Goal: Task Accomplishment & Management: Manage account settings

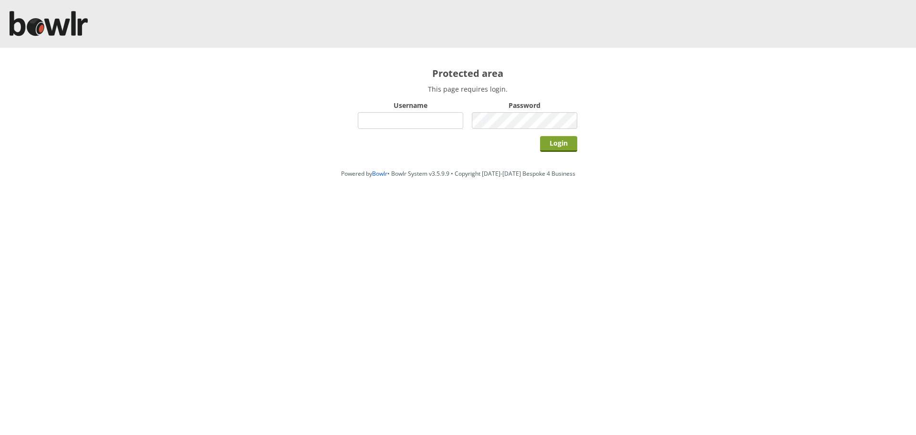
type input "hornseaindoorbowlsclub"
click at [557, 141] on input "Login" at bounding box center [558, 144] width 37 height 16
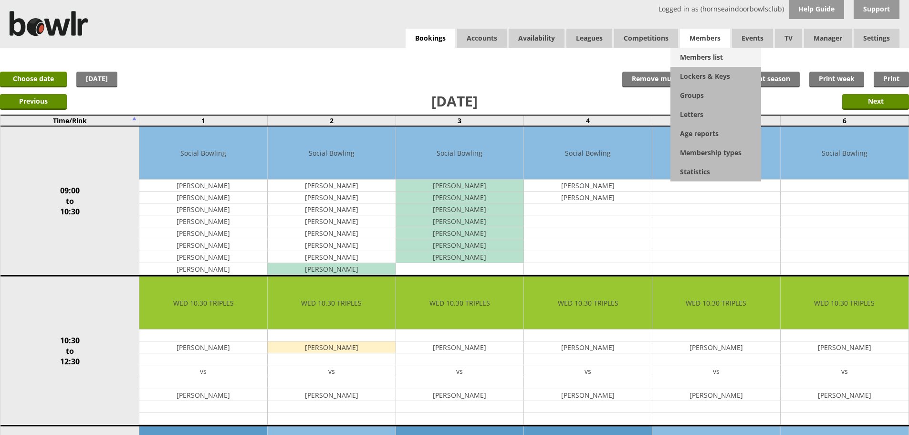
click at [698, 52] on link "Members list" at bounding box center [715, 57] width 91 height 19
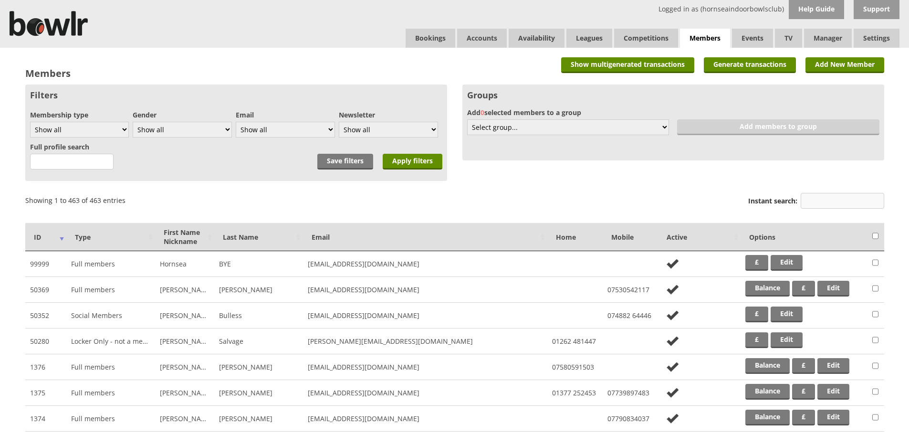
click at [867, 193] on input "Instant search:" at bounding box center [842, 201] width 83 height 16
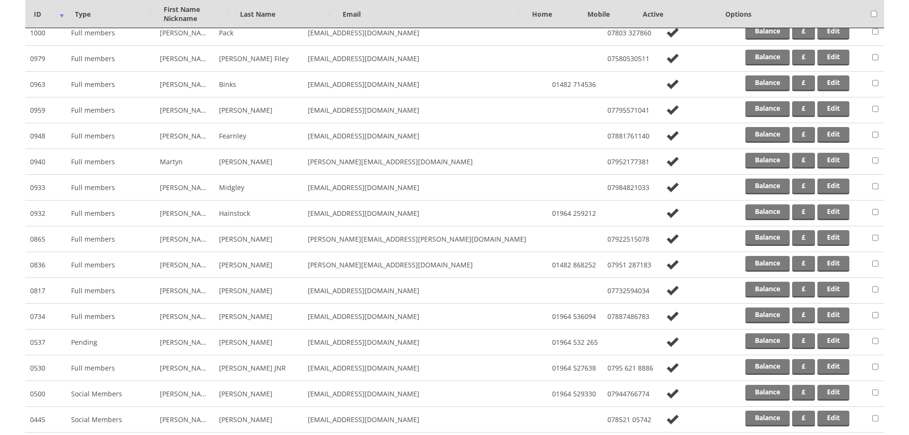
scroll to position [196, 0]
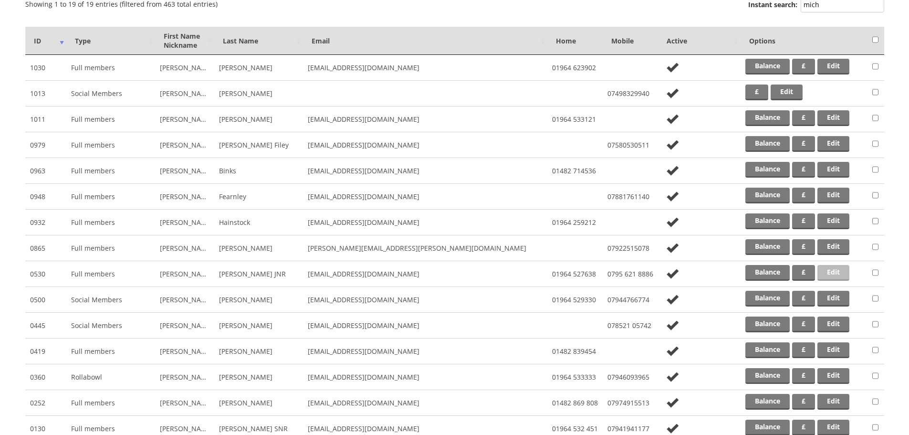
type input "mich"
click at [844, 273] on link "Edit" at bounding box center [833, 273] width 32 height 16
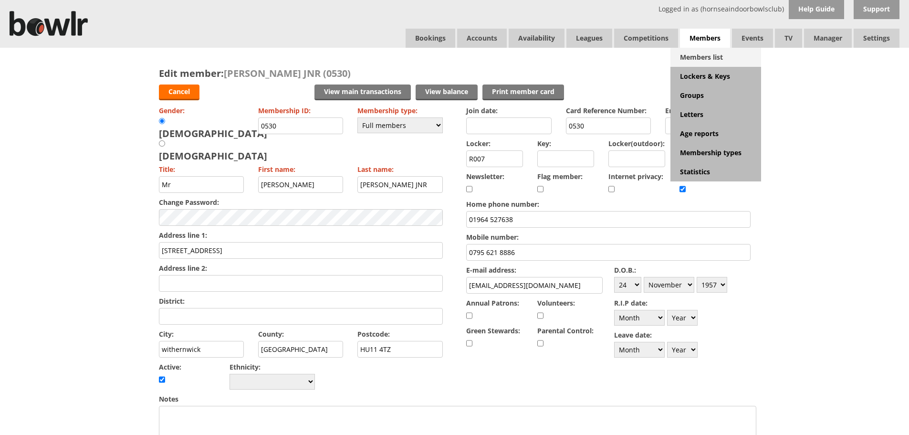
click at [709, 57] on link "Members list" at bounding box center [715, 57] width 91 height 19
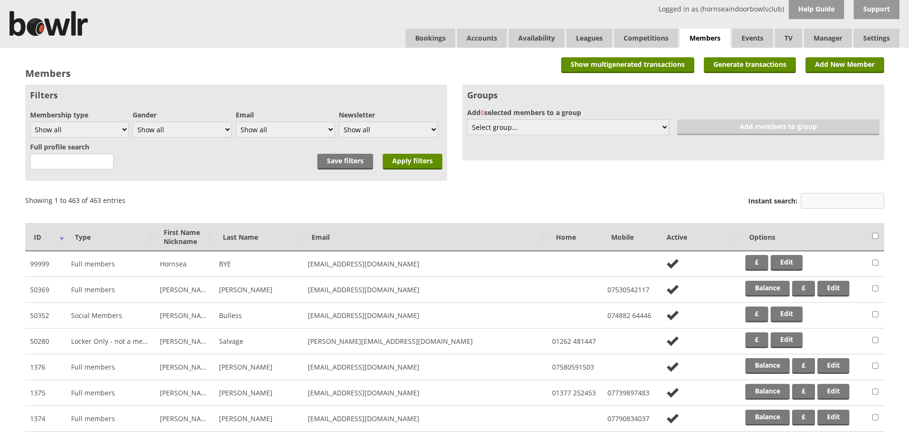
click at [819, 207] on input "Instant search:" at bounding box center [842, 201] width 83 height 16
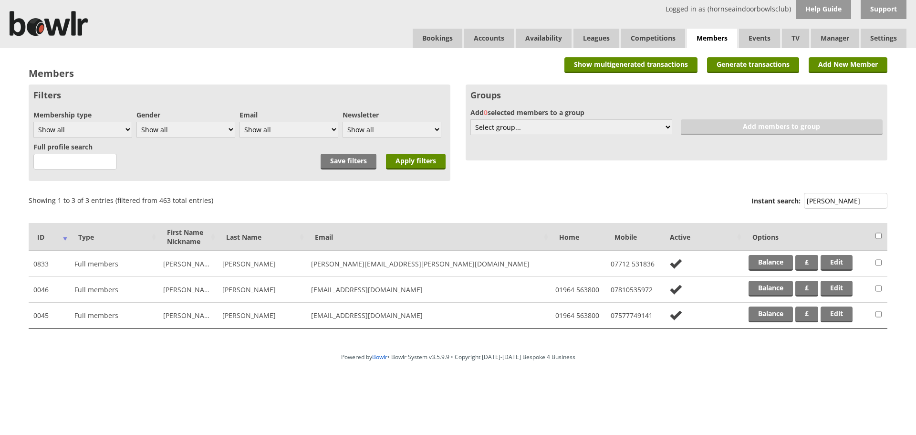
type input "ginn"
